Goal: Communication & Community: Answer question/provide support

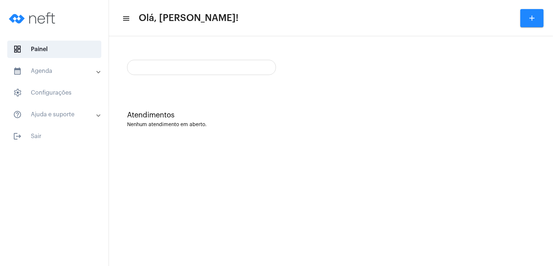
click at [218, 72] on div at bounding box center [201, 67] width 149 height 15
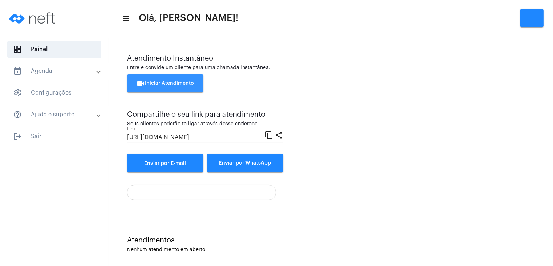
click at [195, 83] on button "videocam Iniciar Atendimento" at bounding box center [165, 83] width 76 height 18
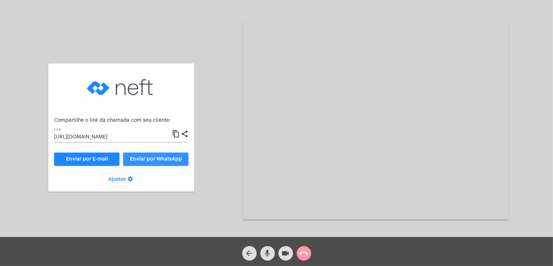
click at [148, 159] on span "Enviar por WhatsApp" at bounding box center [156, 159] width 52 height 5
click at [162, 158] on span "Enviar por WhatsApp" at bounding box center [156, 159] width 52 height 5
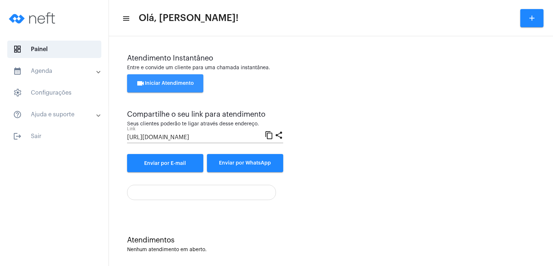
click at [150, 80] on button "videocam Iniciar Atendimento" at bounding box center [165, 83] width 76 height 18
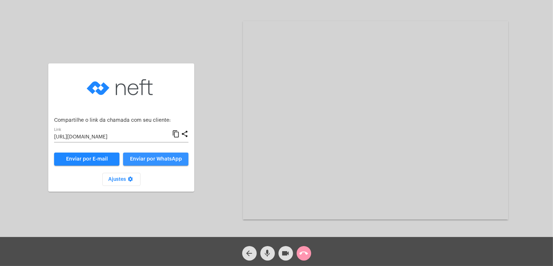
click at [156, 157] on span "Enviar por WhatsApp" at bounding box center [156, 159] width 52 height 5
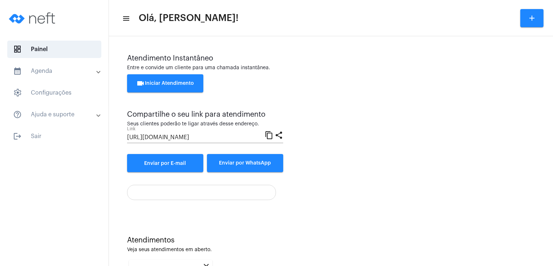
scroll to position [98, 0]
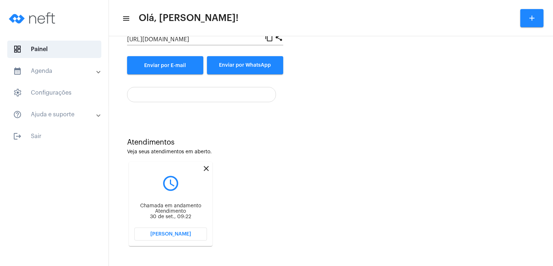
click at [184, 233] on span "[PERSON_NAME]" at bounding box center [170, 234] width 41 height 5
